Goal: Navigation & Orientation: Find specific page/section

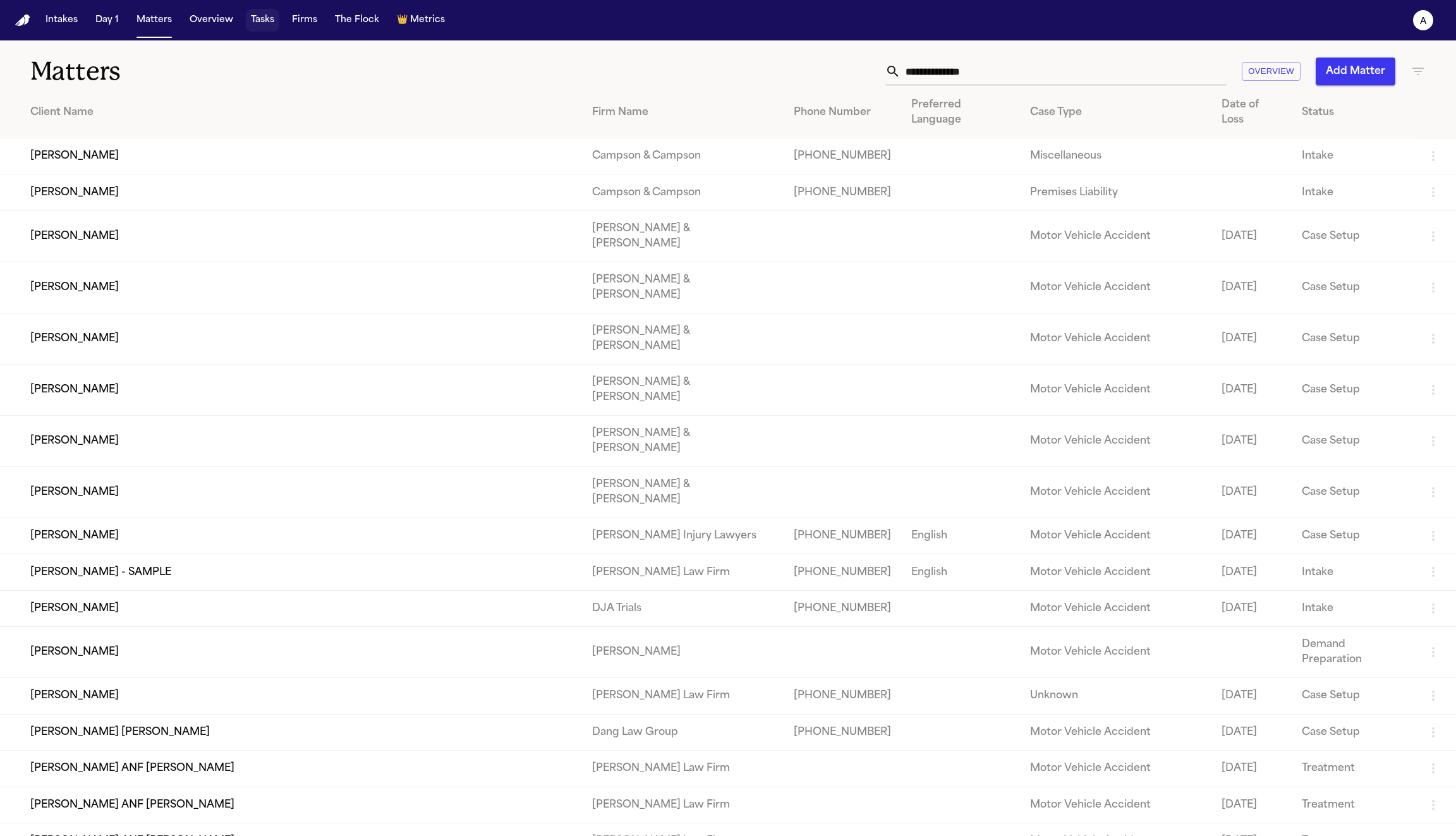
click at [263, 18] on button "Tasks" at bounding box center [262, 20] width 34 height 22
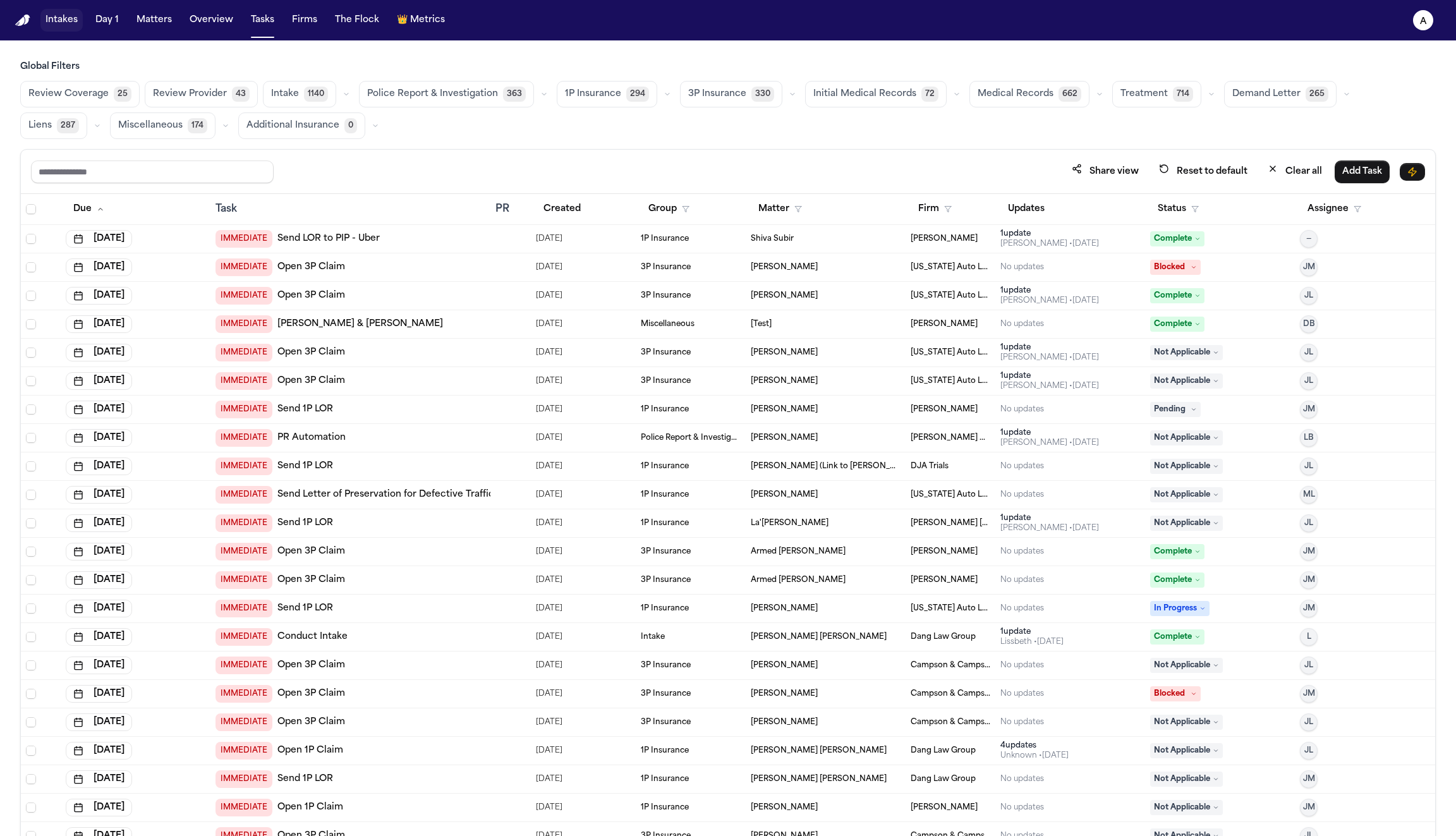
click at [61, 19] on button "Intakes" at bounding box center [62, 20] width 42 height 22
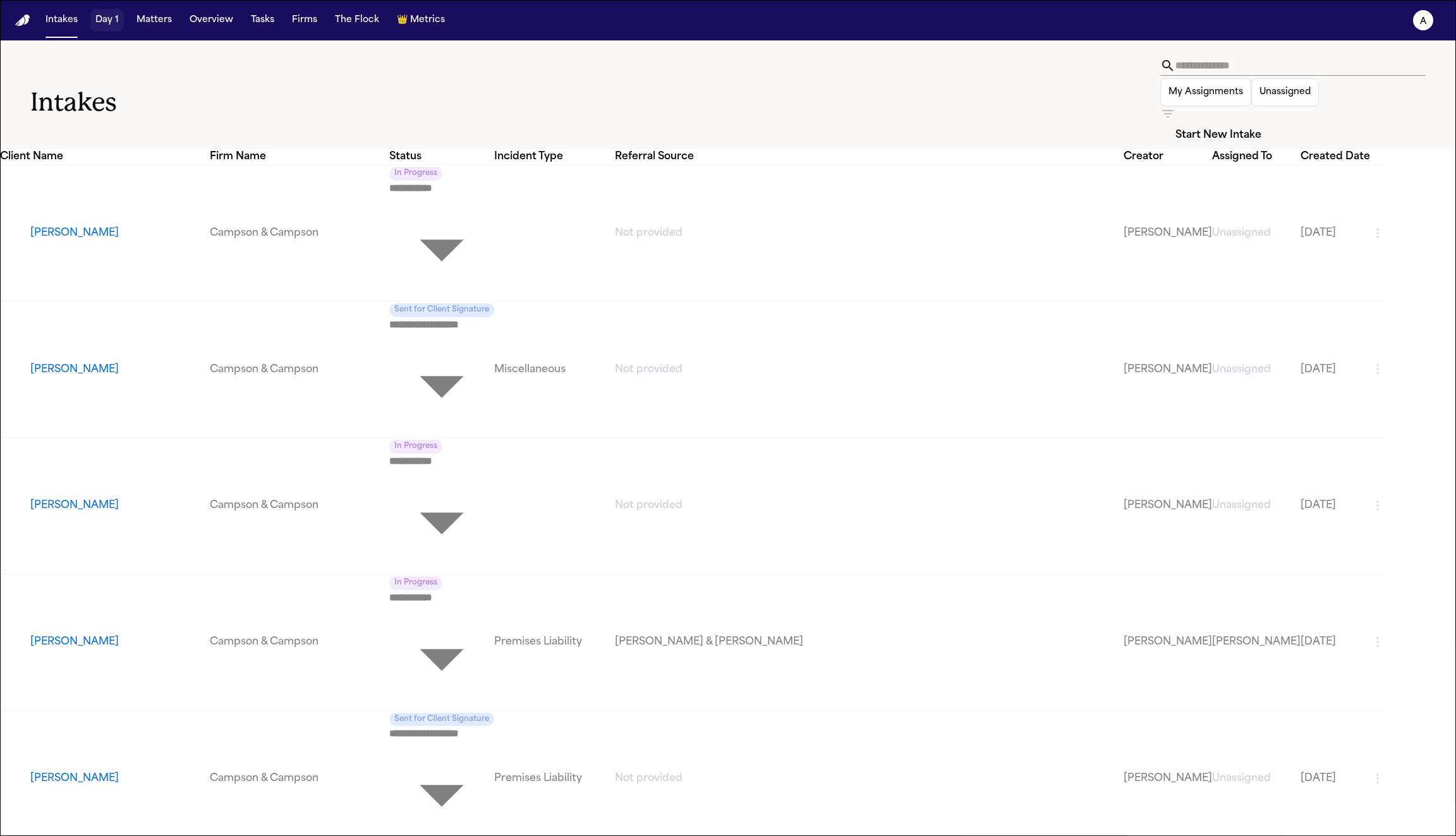
click at [104, 19] on button "Day 1" at bounding box center [107, 20] width 34 height 22
